Goal: Book appointment/travel/reservation

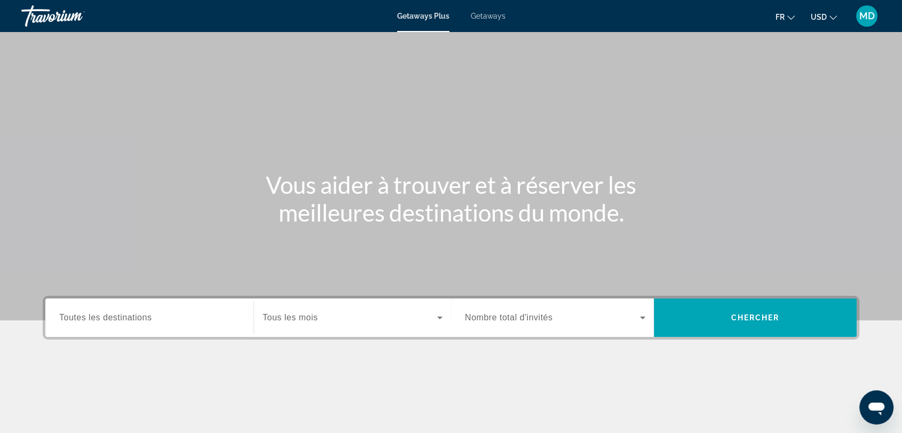
click at [828, 15] on button "USD USD ($) MXN (Mex$) CAD (Can$) GBP (£) EUR (€) AUD (A$) NZD (NZ$) CNY (CN¥)" at bounding box center [824, 16] width 26 height 15
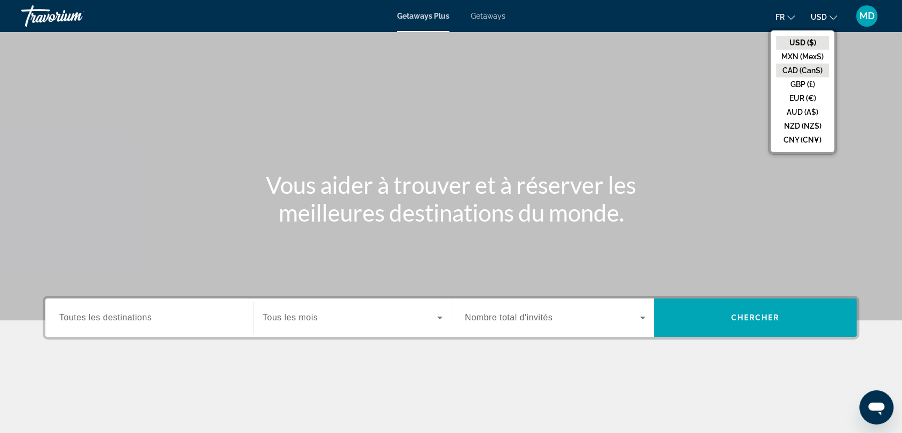
click at [808, 72] on button "CAD (Can$)" at bounding box center [802, 71] width 53 height 14
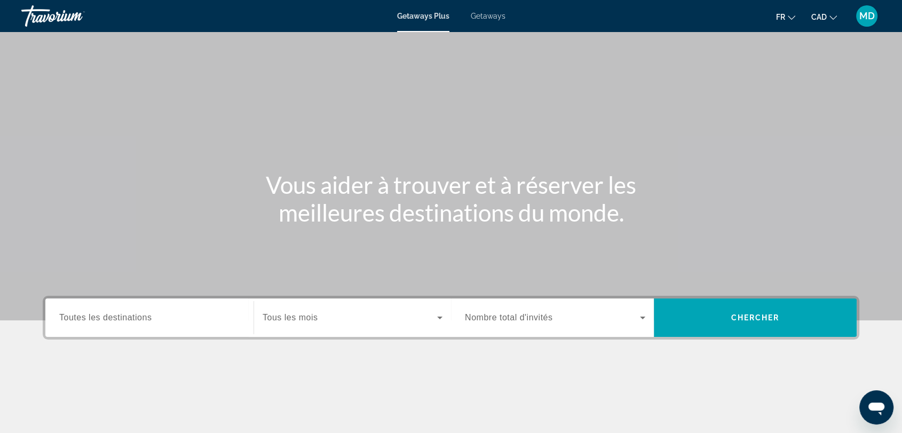
click at [484, 15] on span "Getaways" at bounding box center [488, 16] width 35 height 9
click at [118, 321] on label "Destination Toutes les destinations" at bounding box center [105, 318] width 92 height 10
click at [118, 321] on input "Destination Toutes les destinations" at bounding box center [149, 318] width 180 height 13
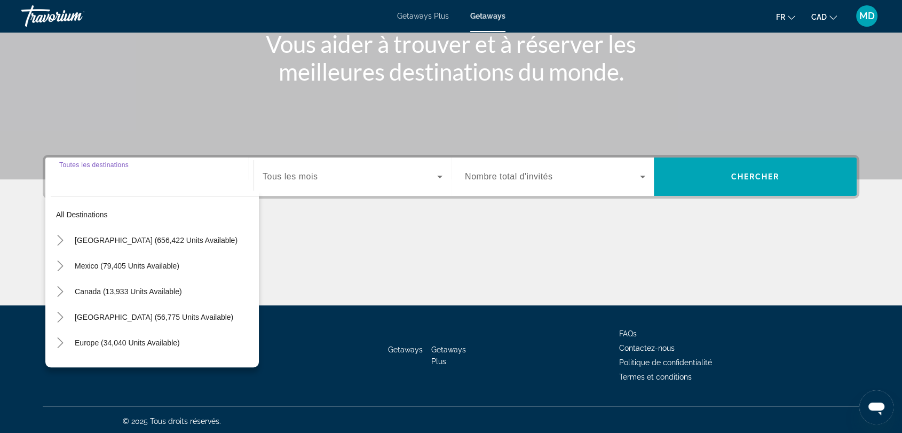
scroll to position [144, 0]
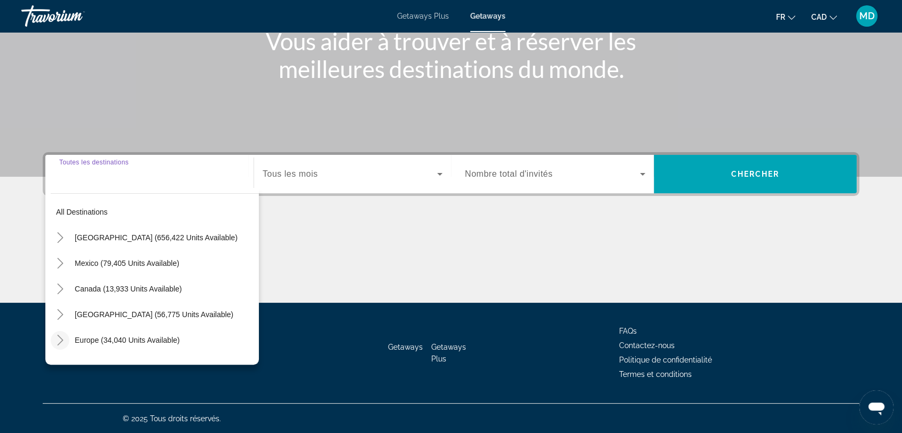
click at [60, 334] on mat-icon "Toggle Europe (34,040 units available)" at bounding box center [60, 340] width 19 height 19
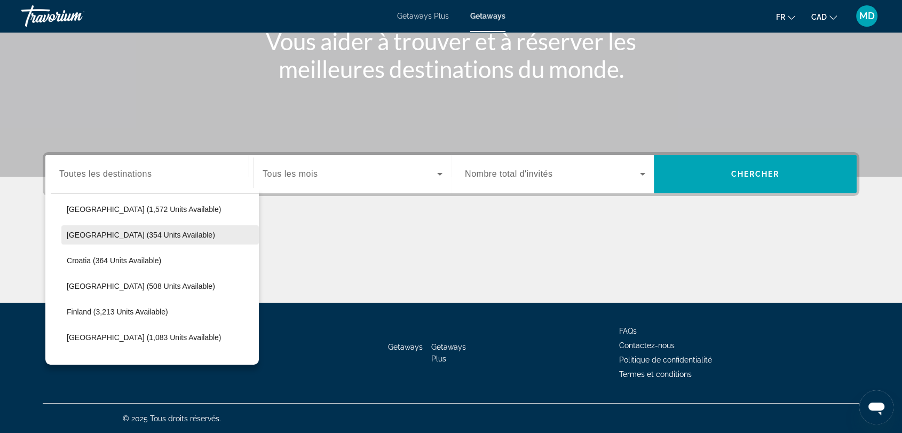
scroll to position [199, 0]
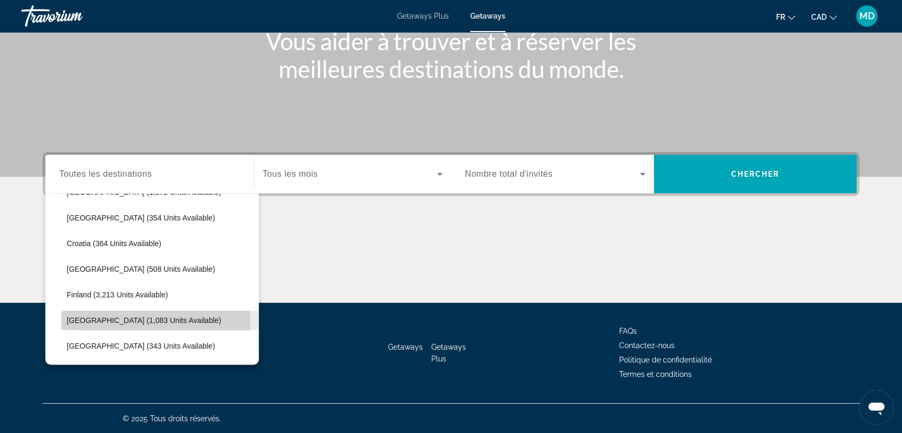
click at [95, 321] on span "[GEOGRAPHIC_DATA] (1,083 units available)" at bounding box center [144, 320] width 154 height 9
type input "**********"
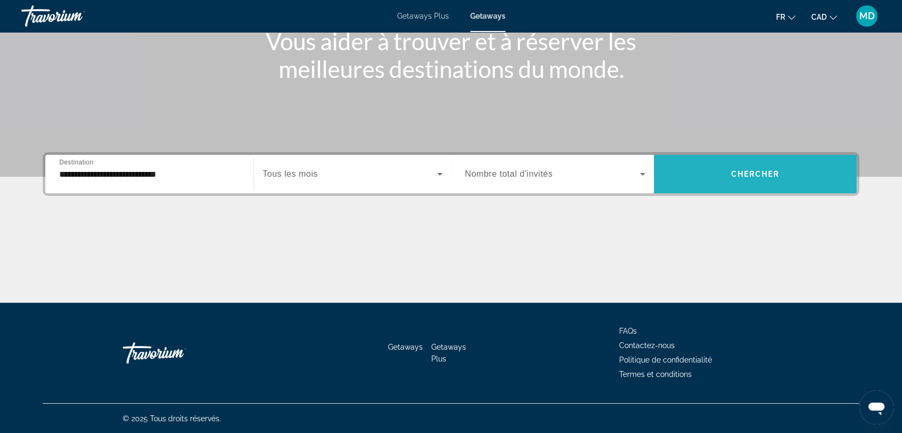
click at [749, 172] on span "Chercher" at bounding box center [756, 174] width 49 height 9
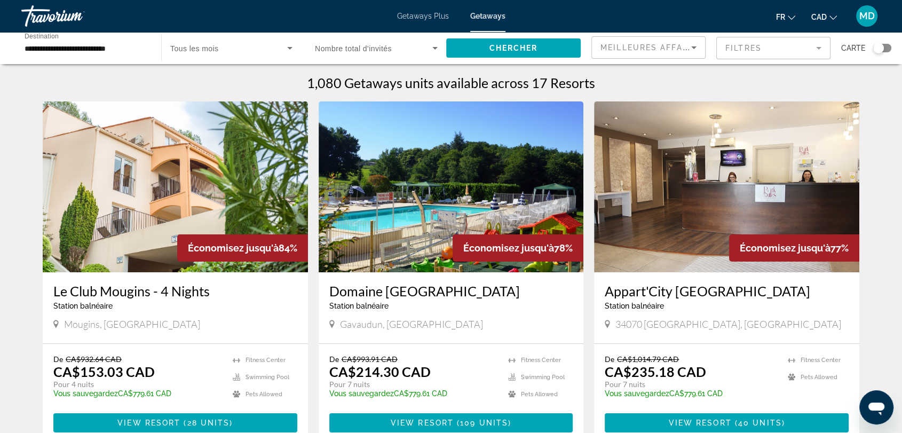
click at [881, 52] on div "Search widget" at bounding box center [879, 48] width 11 height 11
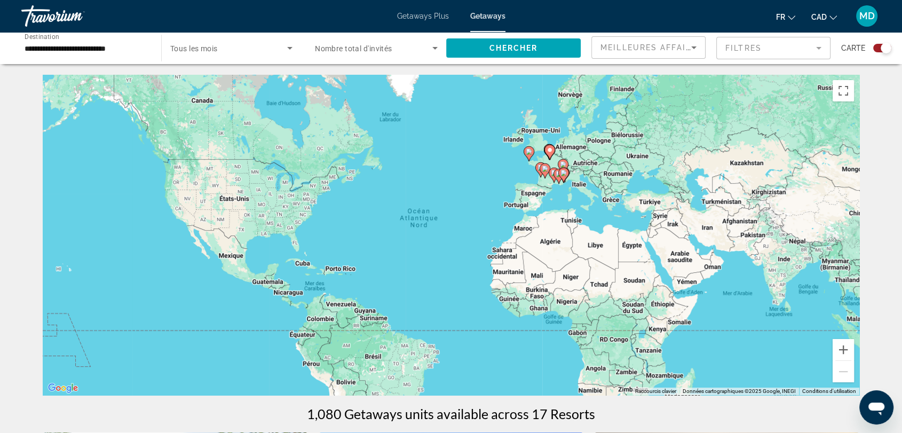
click at [548, 158] on gmp-advanced-marker "Main content" at bounding box center [550, 152] width 11 height 16
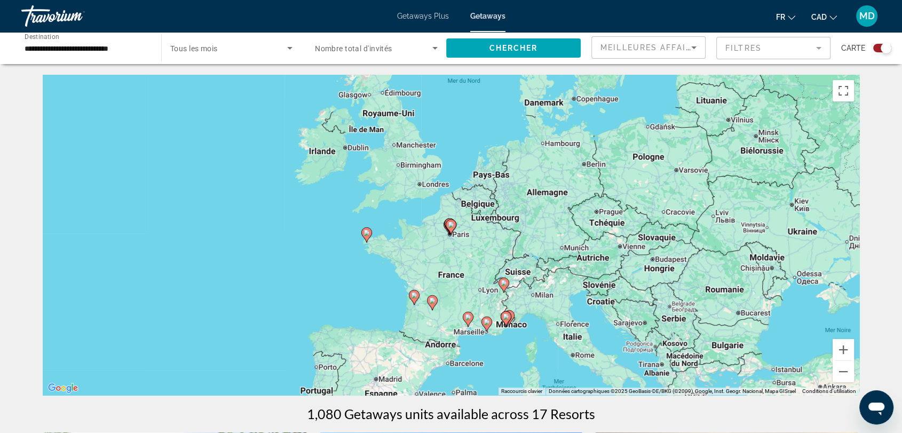
click at [449, 230] on icon "Main content" at bounding box center [451, 227] width 10 height 14
type input "**********"
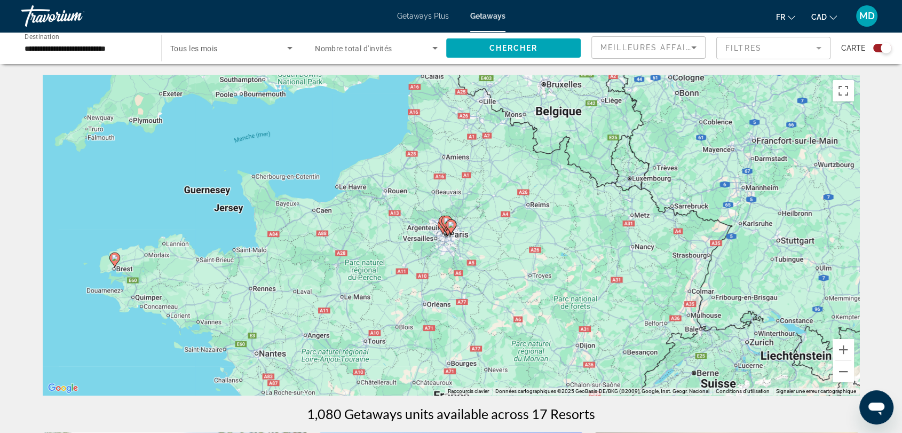
click at [449, 230] on icon "Main content" at bounding box center [451, 227] width 10 height 14
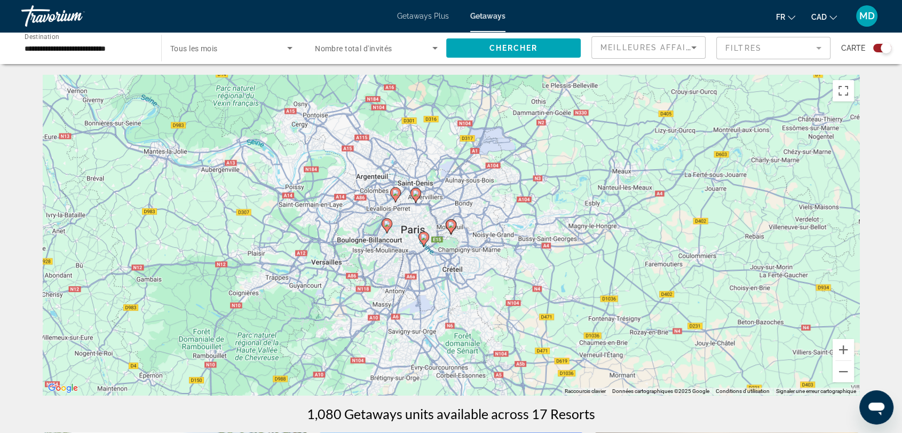
click at [449, 230] on icon "Main content" at bounding box center [451, 227] width 10 height 14
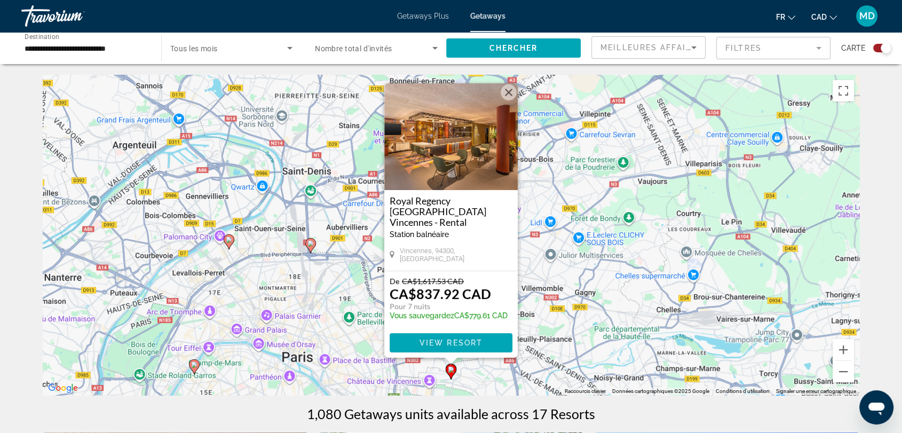
click at [195, 363] on image "Main content" at bounding box center [194, 365] width 6 height 6
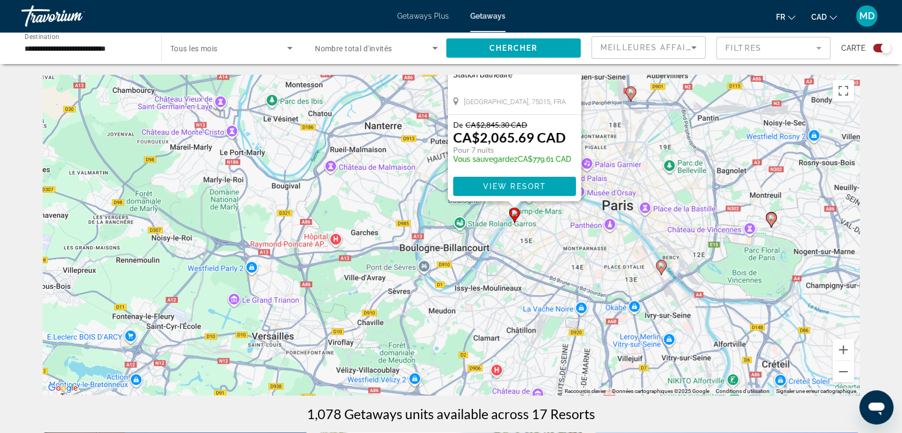
drag, startPoint x: 325, startPoint y: 320, endPoint x: 397, endPoint y: 152, distance: 183.5
click at [397, 152] on div "Pour activer le glissement avec le clavier, appuyez sur Alt+Entrée. Une fois ce…" at bounding box center [451, 235] width 817 height 320
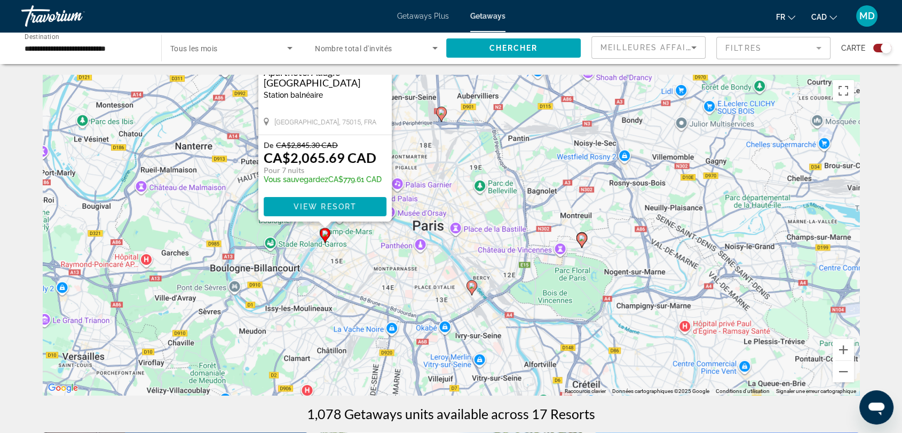
drag, startPoint x: 456, startPoint y: 230, endPoint x: 258, endPoint y: 261, distance: 200.4
click at [258, 261] on div "Pour activer le glissement avec le clavier, appuyez sur Alt+Entrée. Une fois ce…" at bounding box center [451, 235] width 817 height 320
click at [581, 240] on image "Main content" at bounding box center [582, 238] width 6 height 6
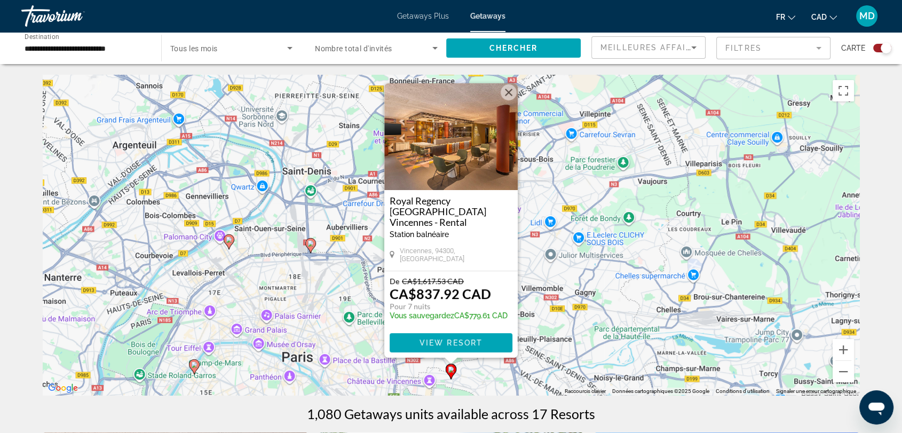
click at [230, 240] on image "Main content" at bounding box center [229, 240] width 6 height 6
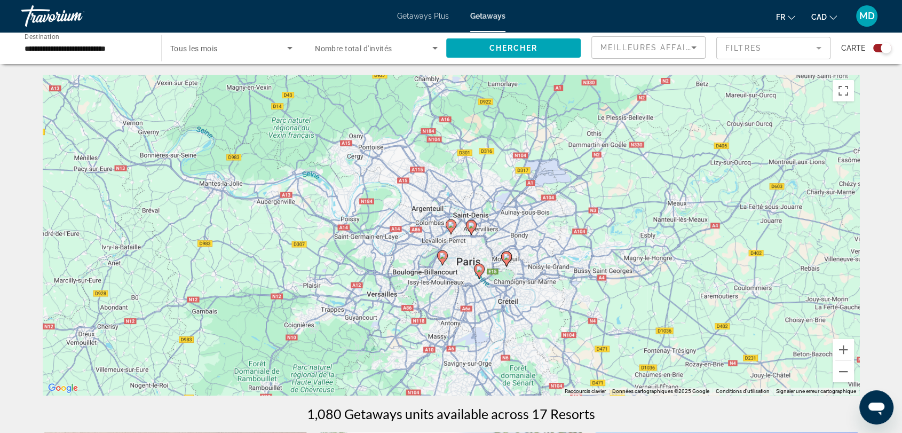
click at [452, 227] on image "Main content" at bounding box center [451, 225] width 6 height 6
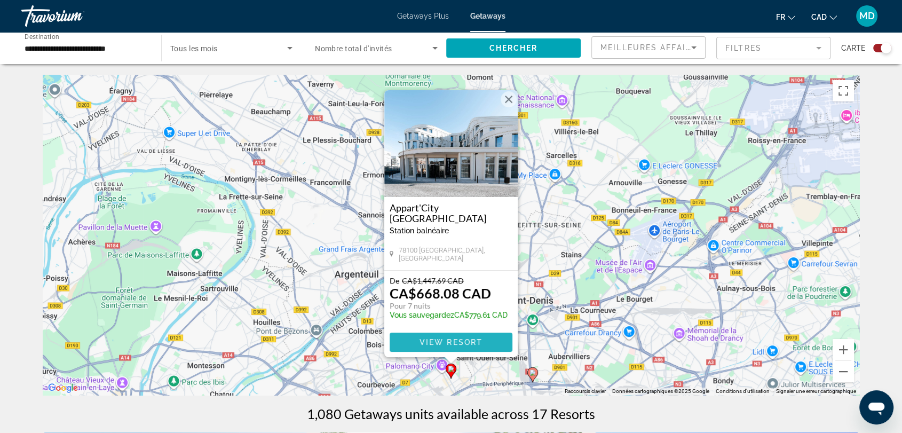
click at [433, 337] on span "Main content" at bounding box center [451, 342] width 123 height 26
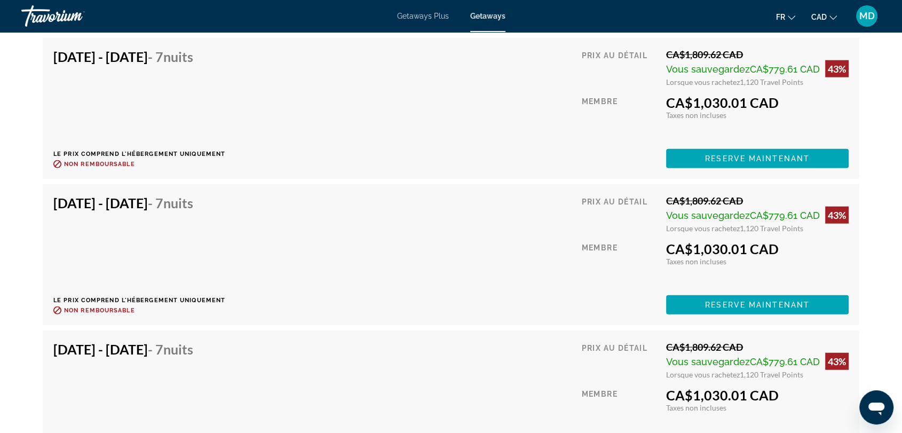
scroll to position [2490, 0]
click at [735, 302] on span "Reserve maintenant" at bounding box center [757, 305] width 105 height 9
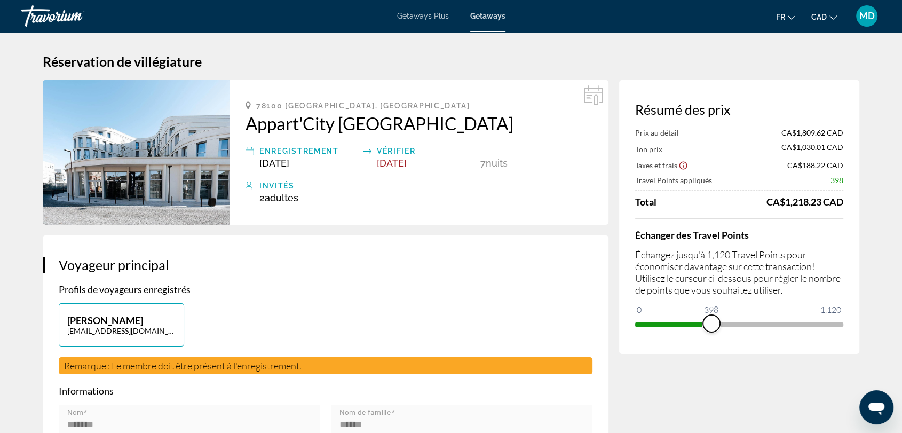
drag, startPoint x: 830, startPoint y: 326, endPoint x: 709, endPoint y: 331, distance: 121.3
click at [709, 331] on span "ngx-slider" at bounding box center [711, 323] width 17 height 17
drag, startPoint x: 709, startPoint y: 331, endPoint x: 863, endPoint y: 321, distance: 154.6
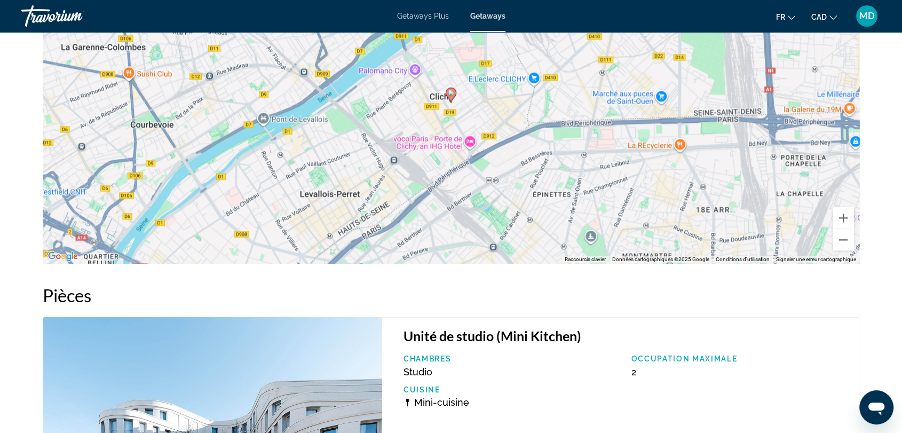
scroll to position [1160, 0]
